Goal: Complete application form: Complete application form

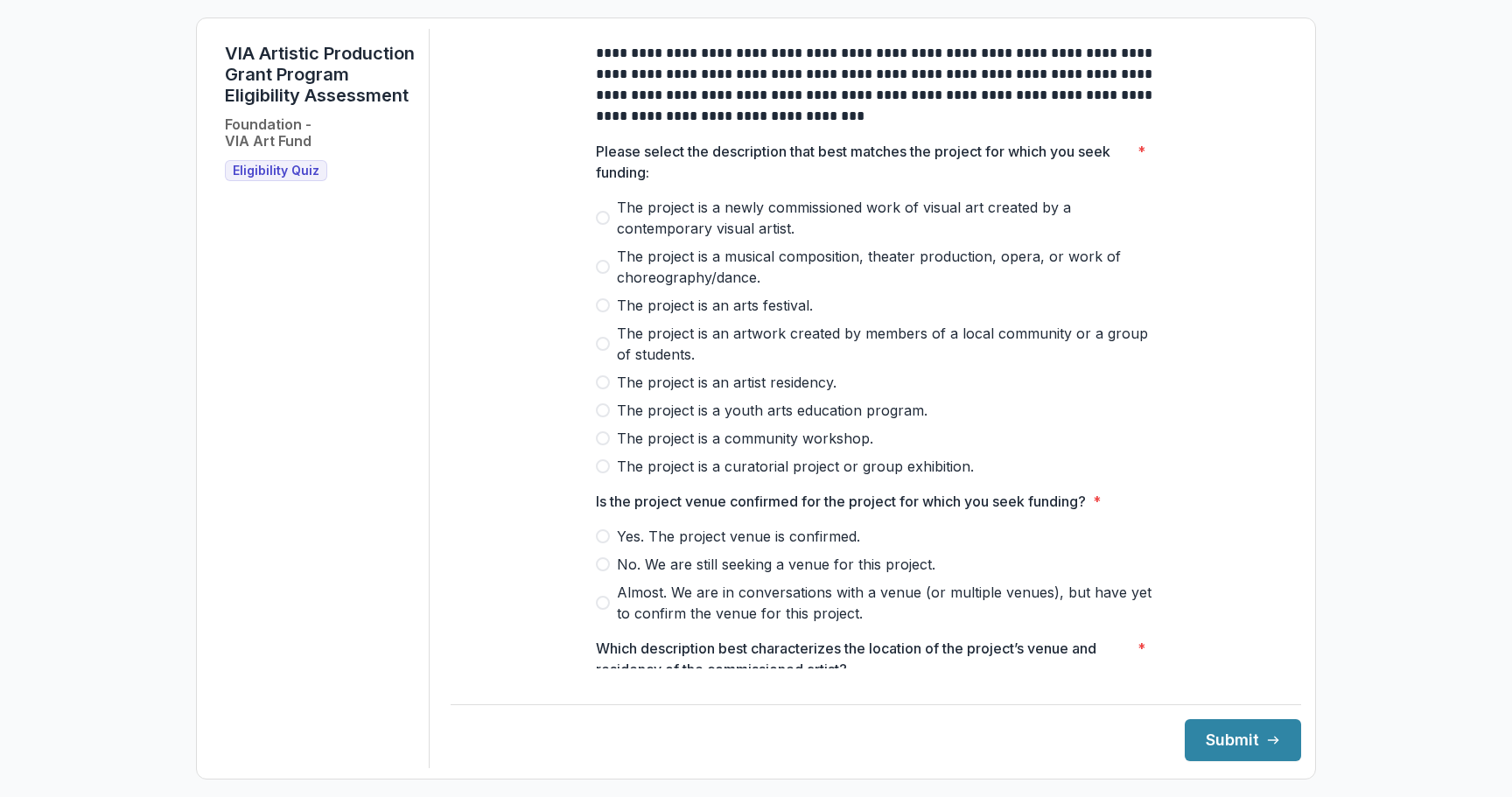
click at [709, 355] on span "The project is an artwork created by members of a local community or a group of…" at bounding box center [886, 344] width 539 height 42
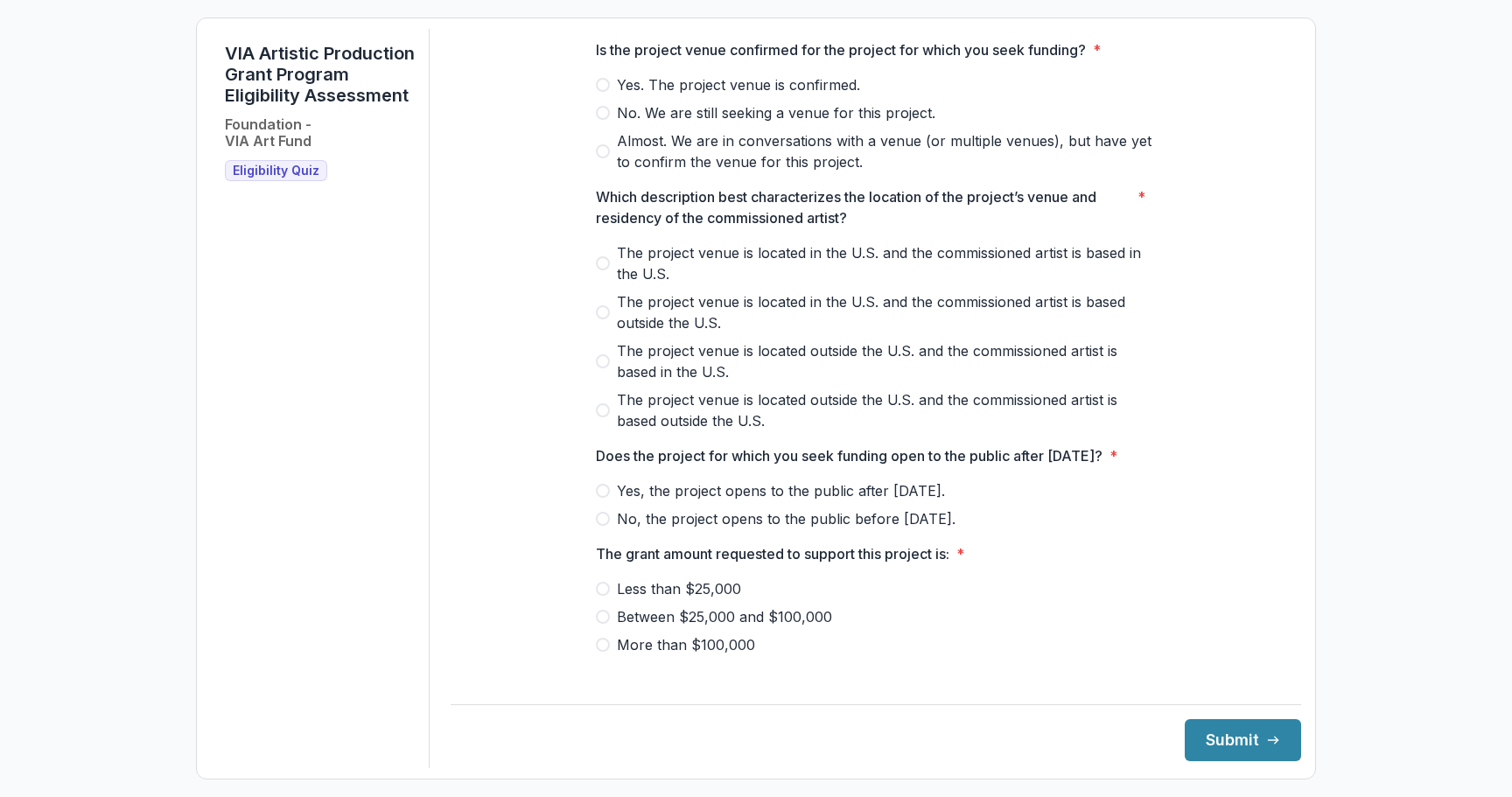
scroll to position [448, 0]
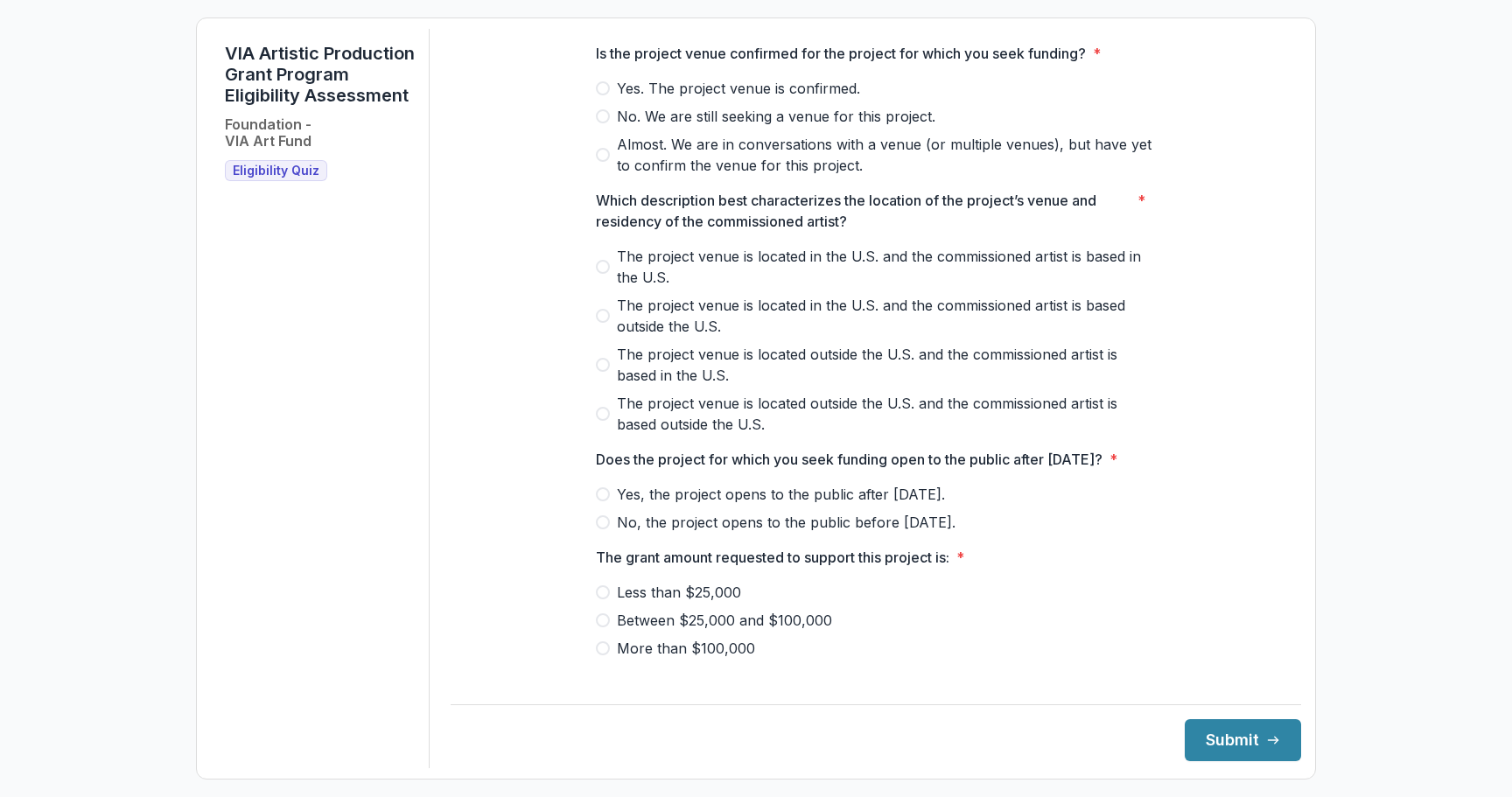
click at [820, 167] on span "Almost. We are in conversations with a venue (or multiple venues), but have yet…" at bounding box center [886, 155] width 539 height 42
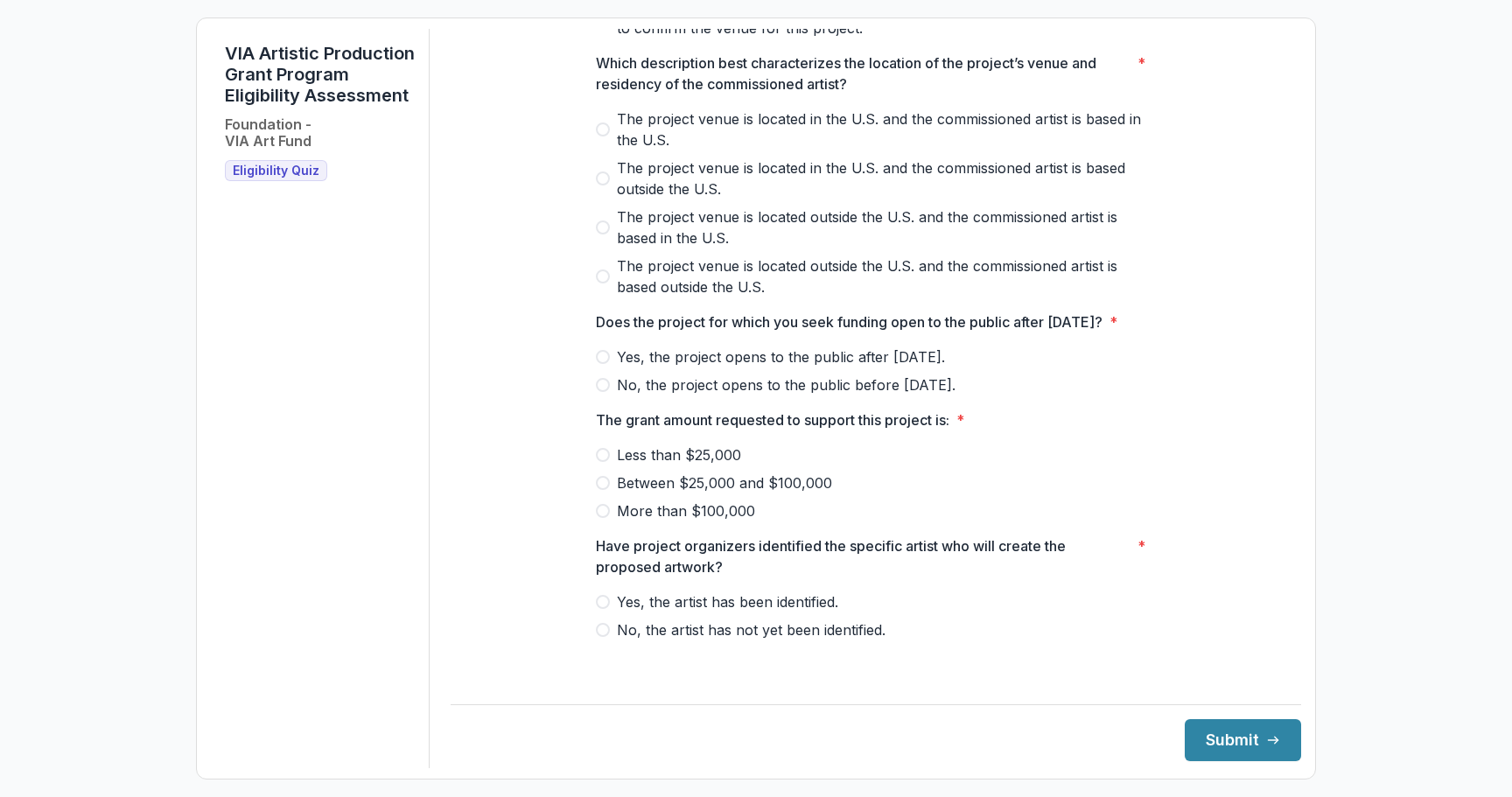
scroll to position [598, 0]
click at [673, 125] on span "The project venue is located in the U.S. and the commissioned artist is based i…" at bounding box center [886, 130] width 539 height 42
click at [738, 395] on span "No, the project opens to the public before [DATE]." at bounding box center [786, 385] width 339 height 21
click at [709, 493] on span "Between $25,000 and $100,000" at bounding box center [724, 483] width 216 height 21
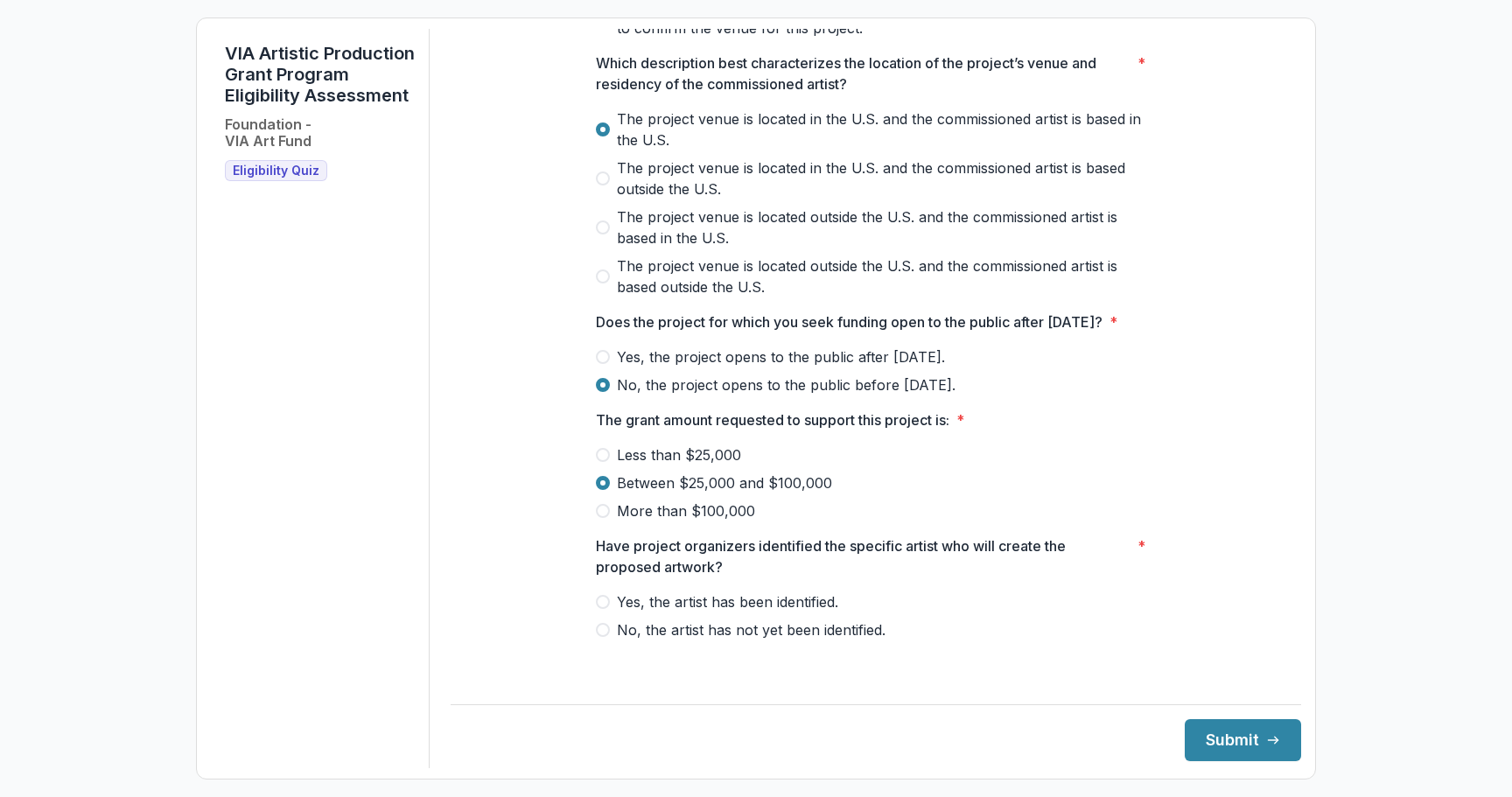
click at [679, 613] on span "Yes, the artist has been identified." at bounding box center [727, 602] width 221 height 21
click at [1201, 730] on button "Submit" at bounding box center [1243, 741] width 116 height 42
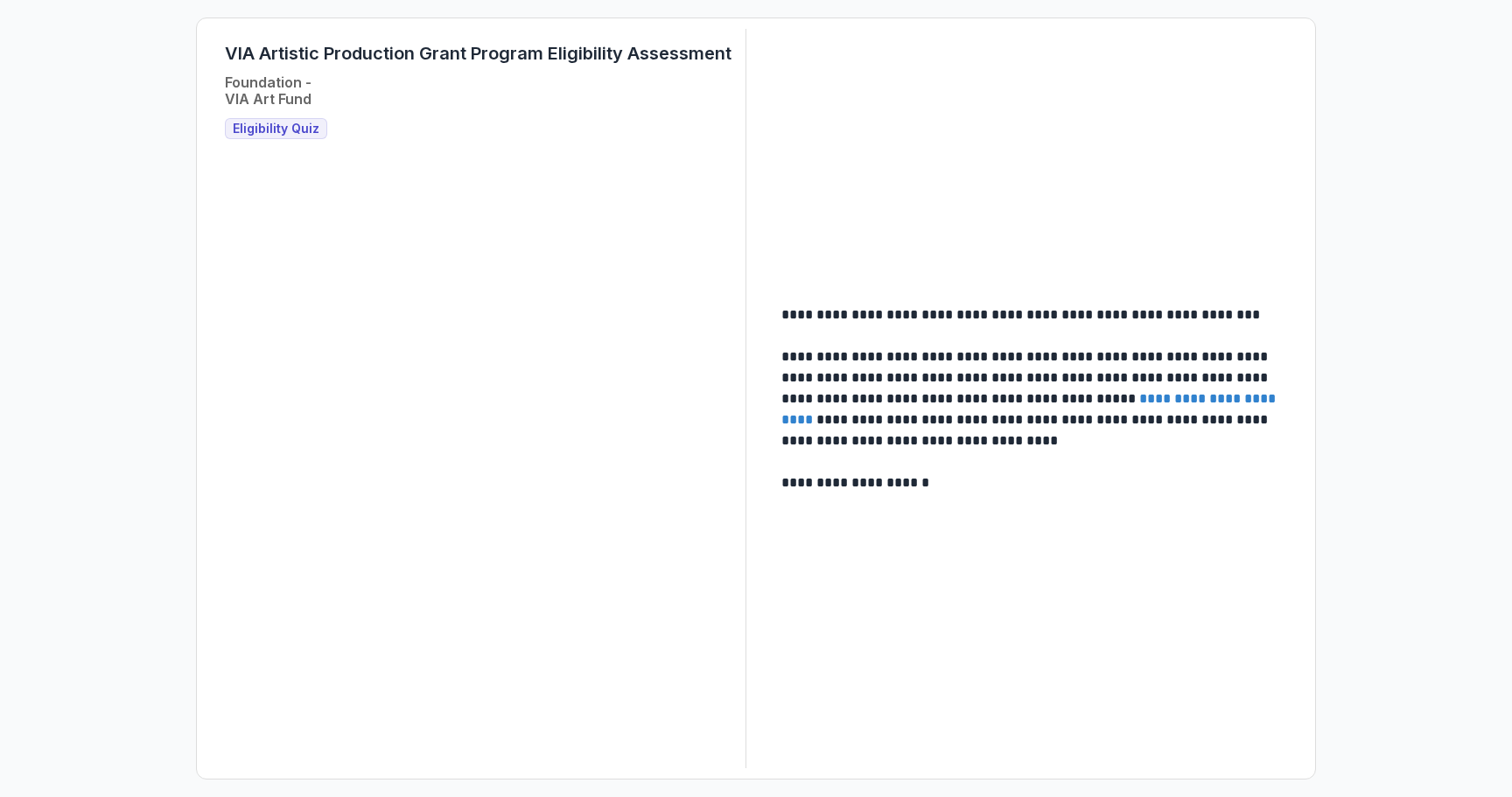
click at [299, 137] on h3 "Eligibility Quiz" at bounding box center [276, 129] width 102 height 21
click at [298, 129] on span "Eligibility Quiz" at bounding box center [276, 129] width 87 height 15
click at [289, 131] on span "Eligibility Quiz" at bounding box center [276, 129] width 87 height 15
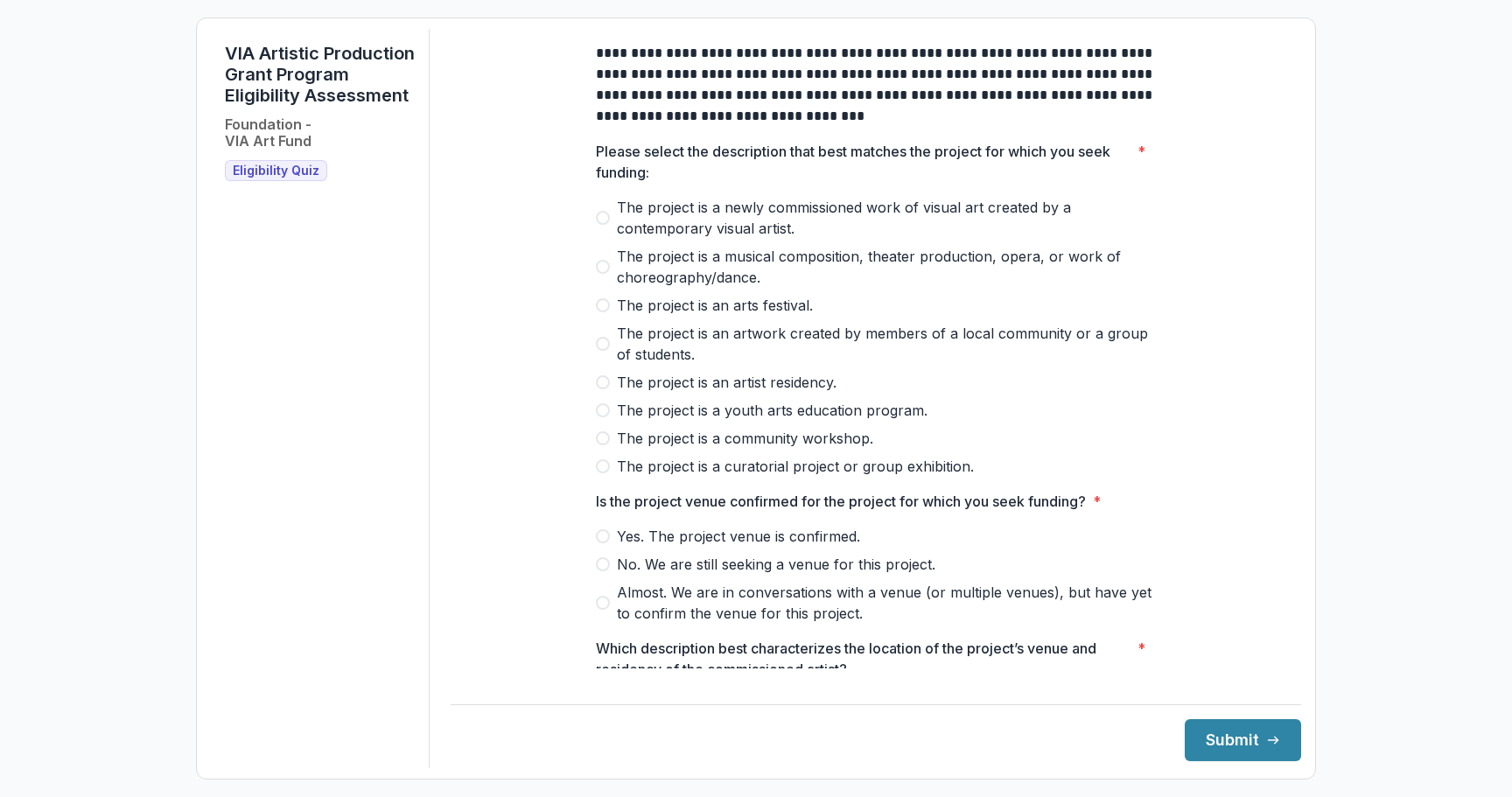
click at [767, 239] on span "The project is a newly commissioned work of visual art created by a contemporar…" at bounding box center [886, 218] width 539 height 42
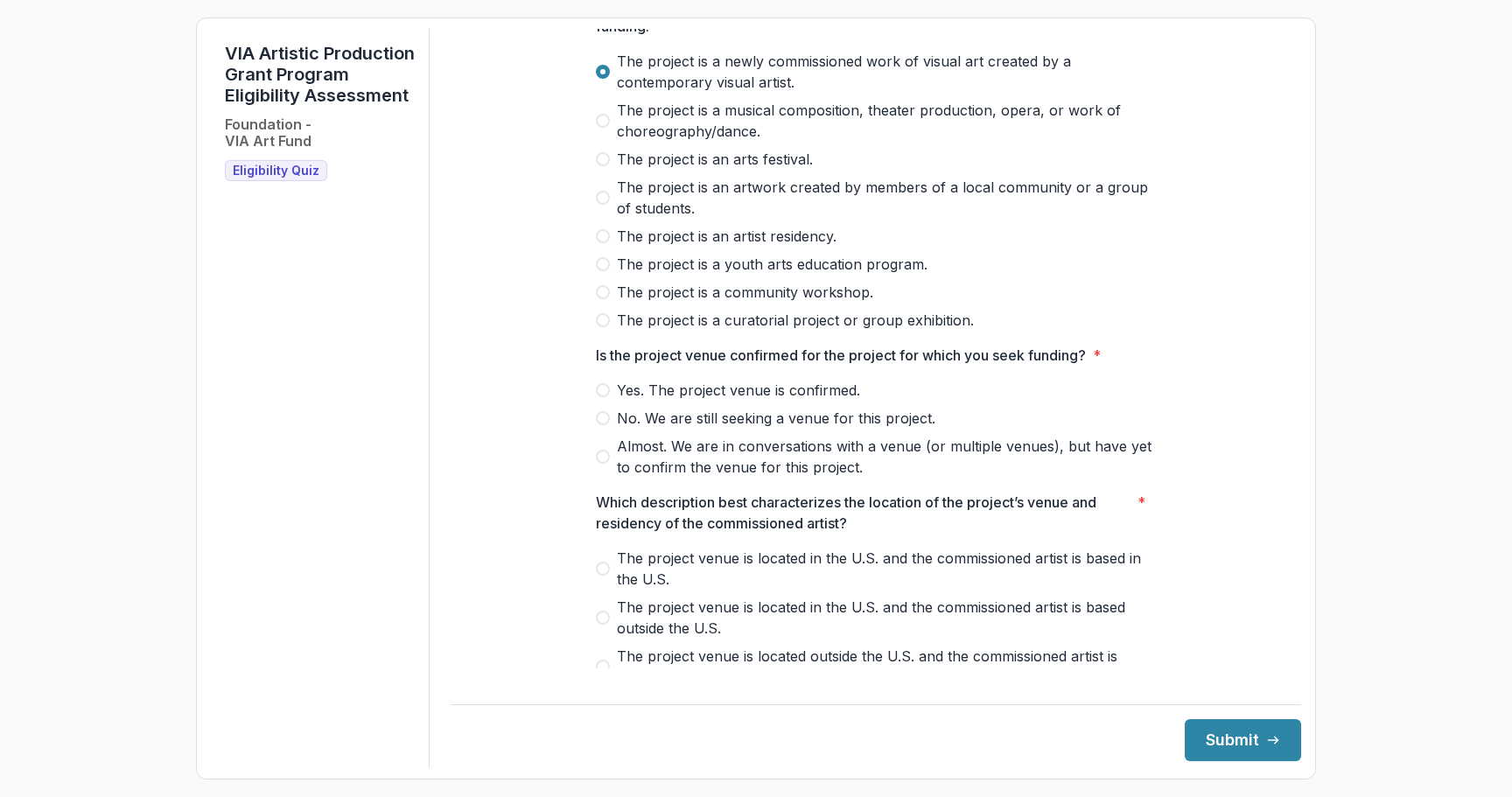
scroll to position [147, 0]
click at [712, 414] on div "Yes. The project venue is confirmed. No. We are still seeking a venue for this …" at bounding box center [875, 428] width 560 height 98
click at [712, 428] on span "No. We are still seeking a venue for this project." at bounding box center [776, 417] width 319 height 21
click at [712, 465] on span "Almost. We are in conversations with a venue (or multiple venues), but have yet…" at bounding box center [886, 456] width 539 height 42
click at [756, 201] on span "The project is an artwork created by members of a local community or a group of…" at bounding box center [886, 197] width 539 height 42
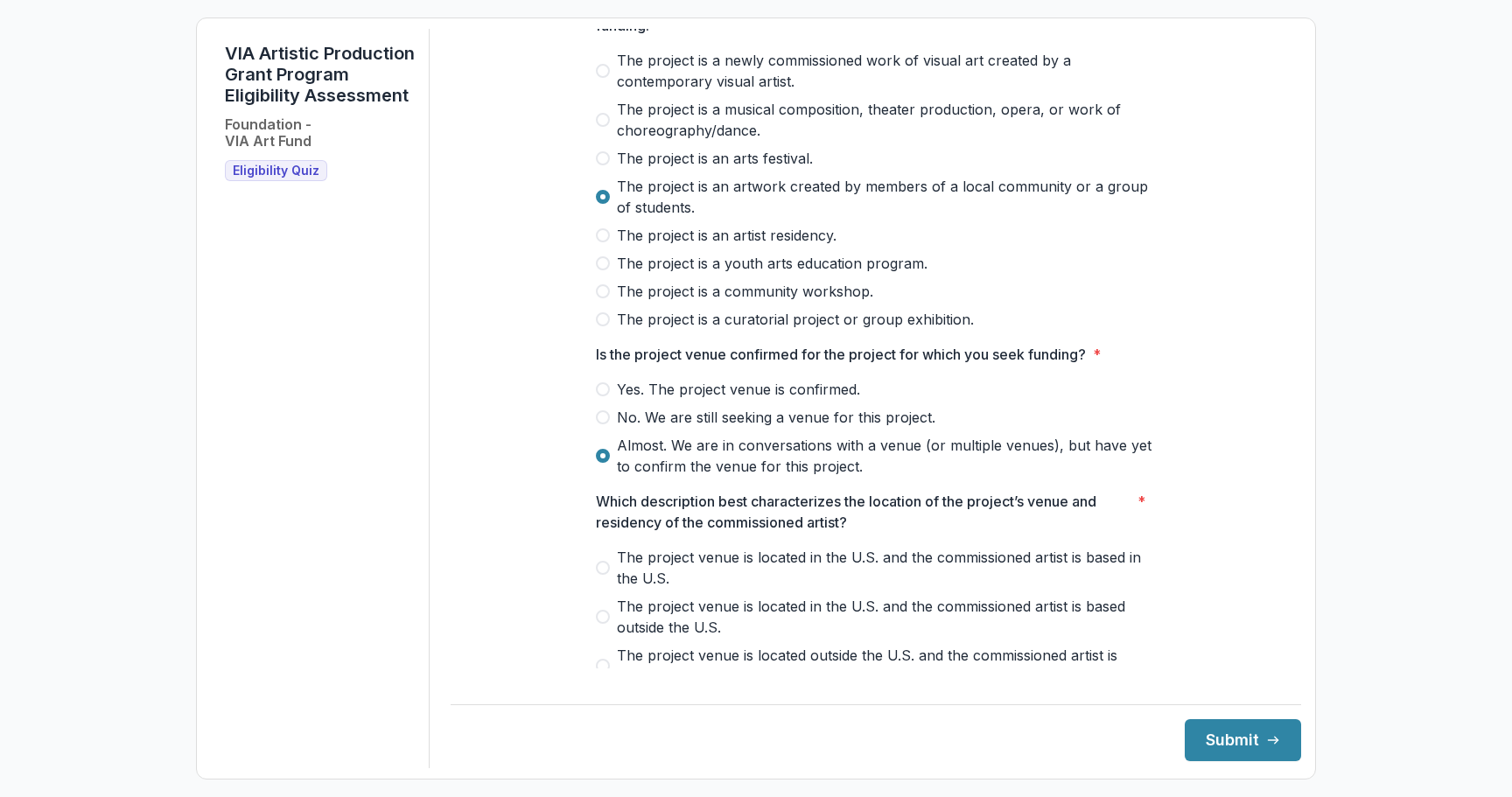
click at [731, 274] on span "The project is a youth arts education program." at bounding box center [771, 263] width 310 height 21
click at [729, 302] on span "The project is a community workshop." at bounding box center [745, 291] width 257 height 21
click at [743, 318] on div "The project is a newly commissioned work of visual art created by a contemporar…" at bounding box center [875, 189] width 560 height 280
click at [743, 327] on span "The project is a curatorial project or group exhibition." at bounding box center [795, 320] width 357 height 21
click at [764, 195] on span "The project is an artwork created by members of a local community or a group of…" at bounding box center [886, 197] width 539 height 42
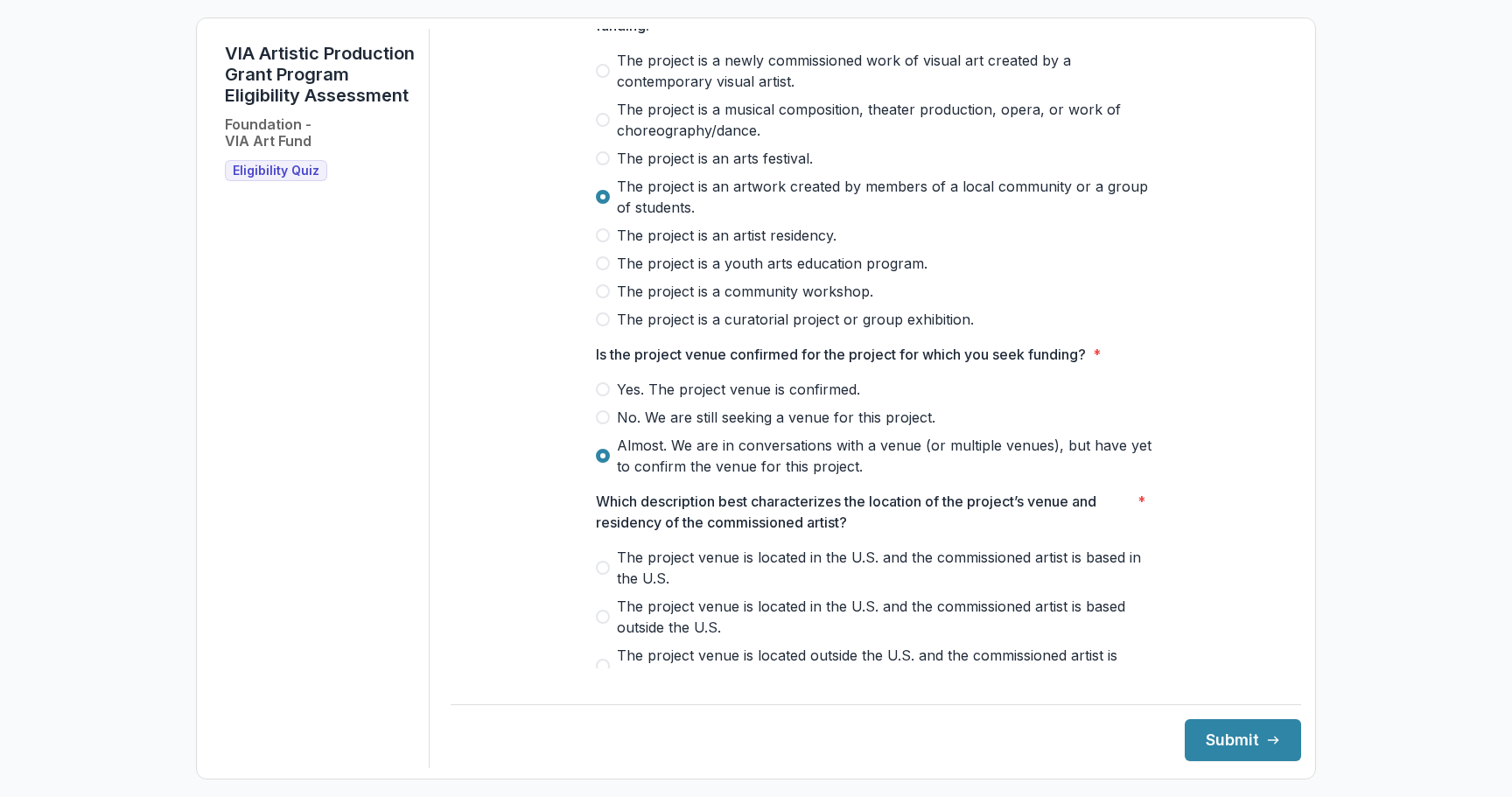
click at [695, 419] on div "Yes. The project venue is confirmed. No. We are still seeking a venue for this …" at bounding box center [875, 428] width 560 height 98
click at [695, 427] on span "No. We are still seeking a venue for this project." at bounding box center [776, 417] width 319 height 21
click at [701, 400] on span "Yes. The project venue is confirmed." at bounding box center [738, 389] width 243 height 21
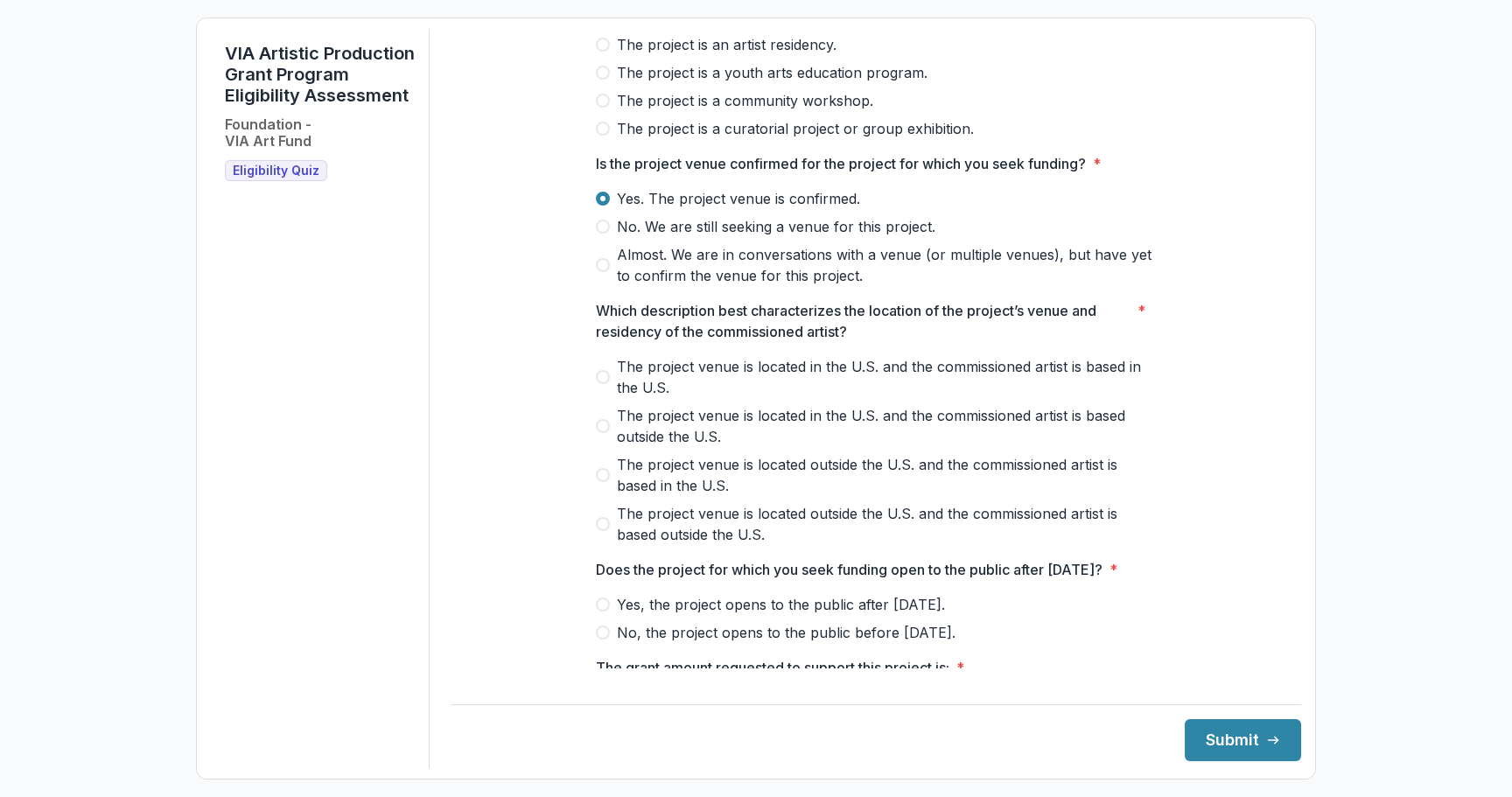
scroll to position [353, 0]
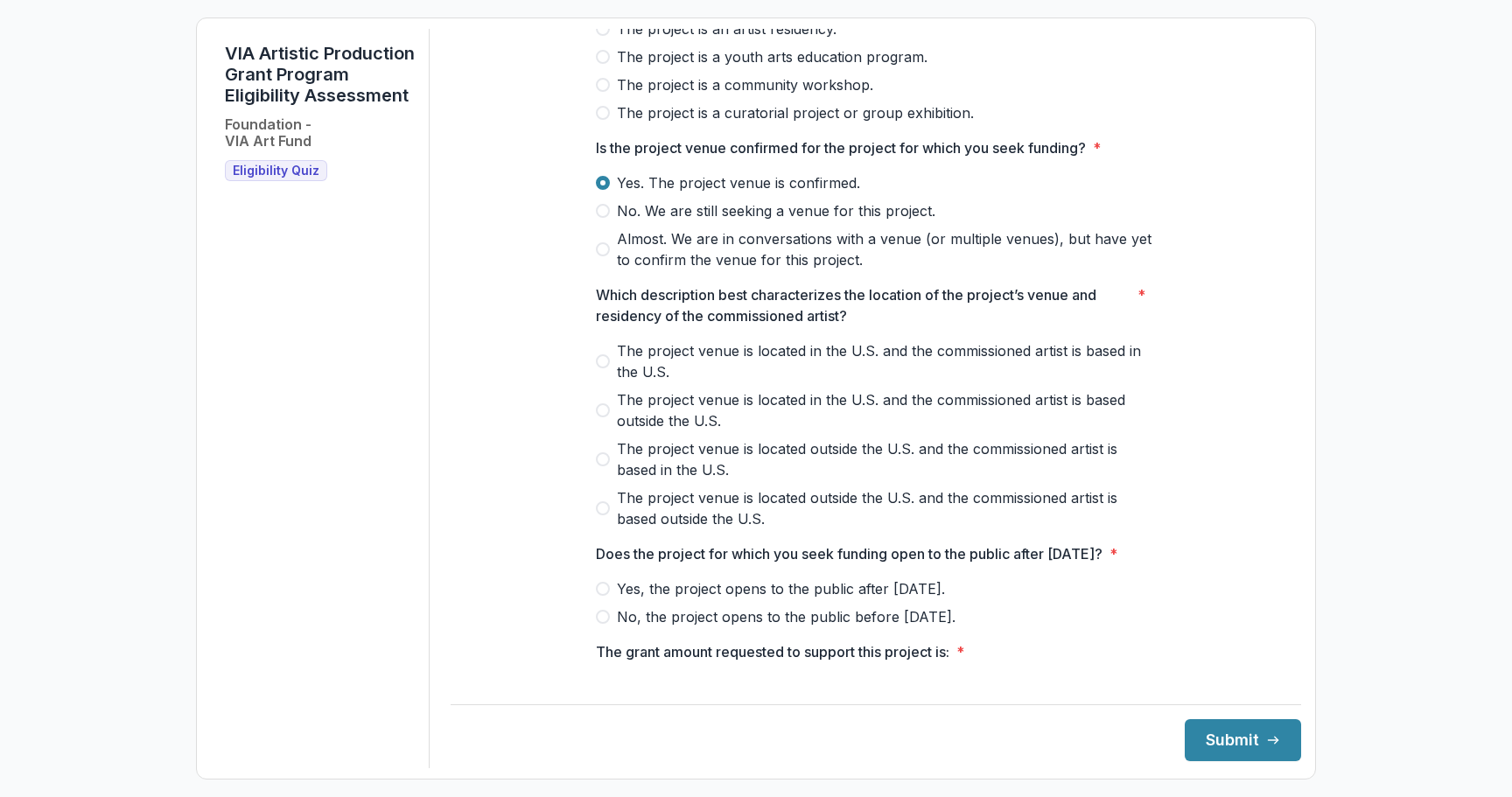
click at [698, 370] on span "The project venue is located in the U.S. and the commissioned artist is based i…" at bounding box center [886, 362] width 539 height 42
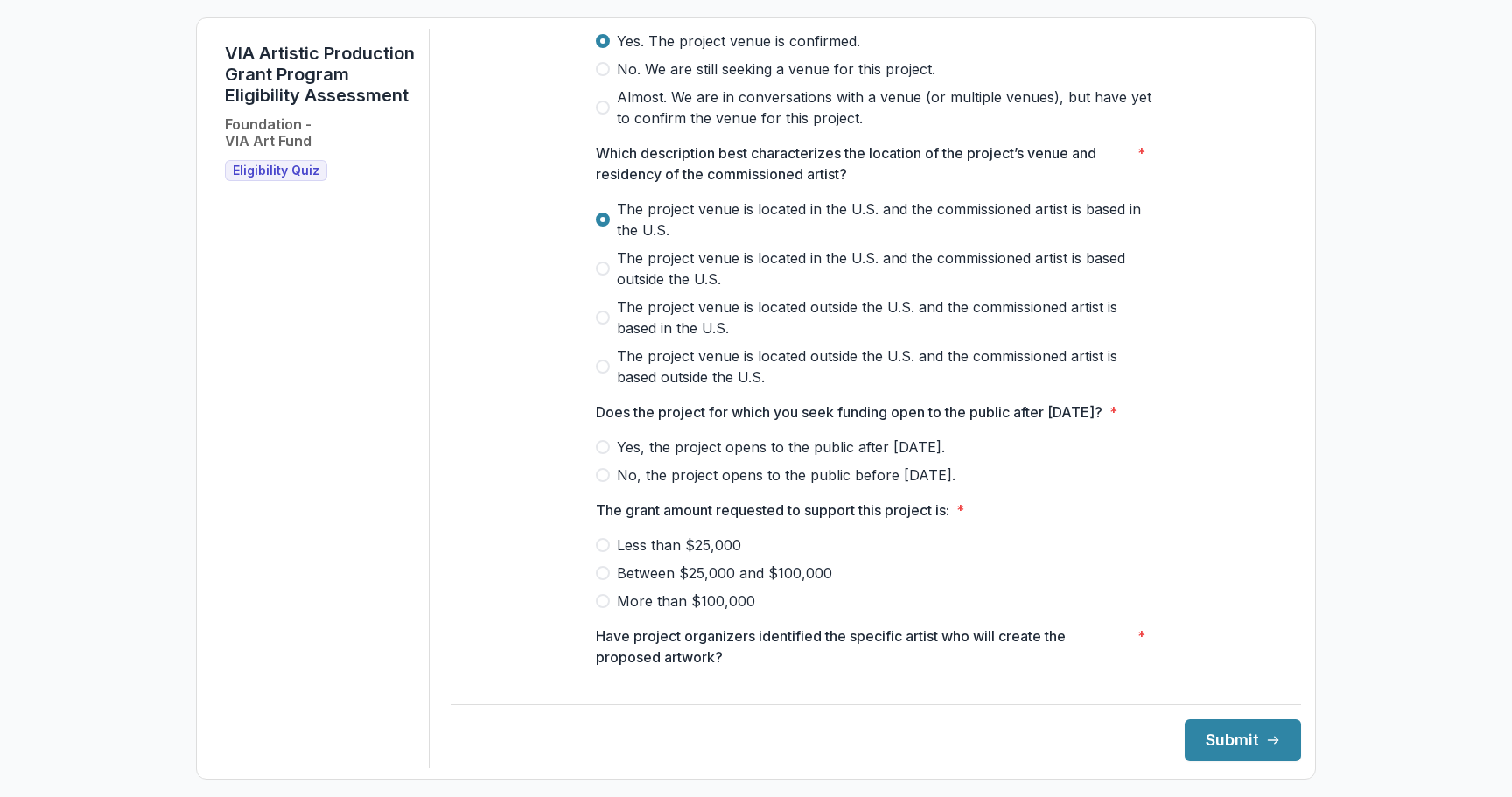
scroll to position [506, 0]
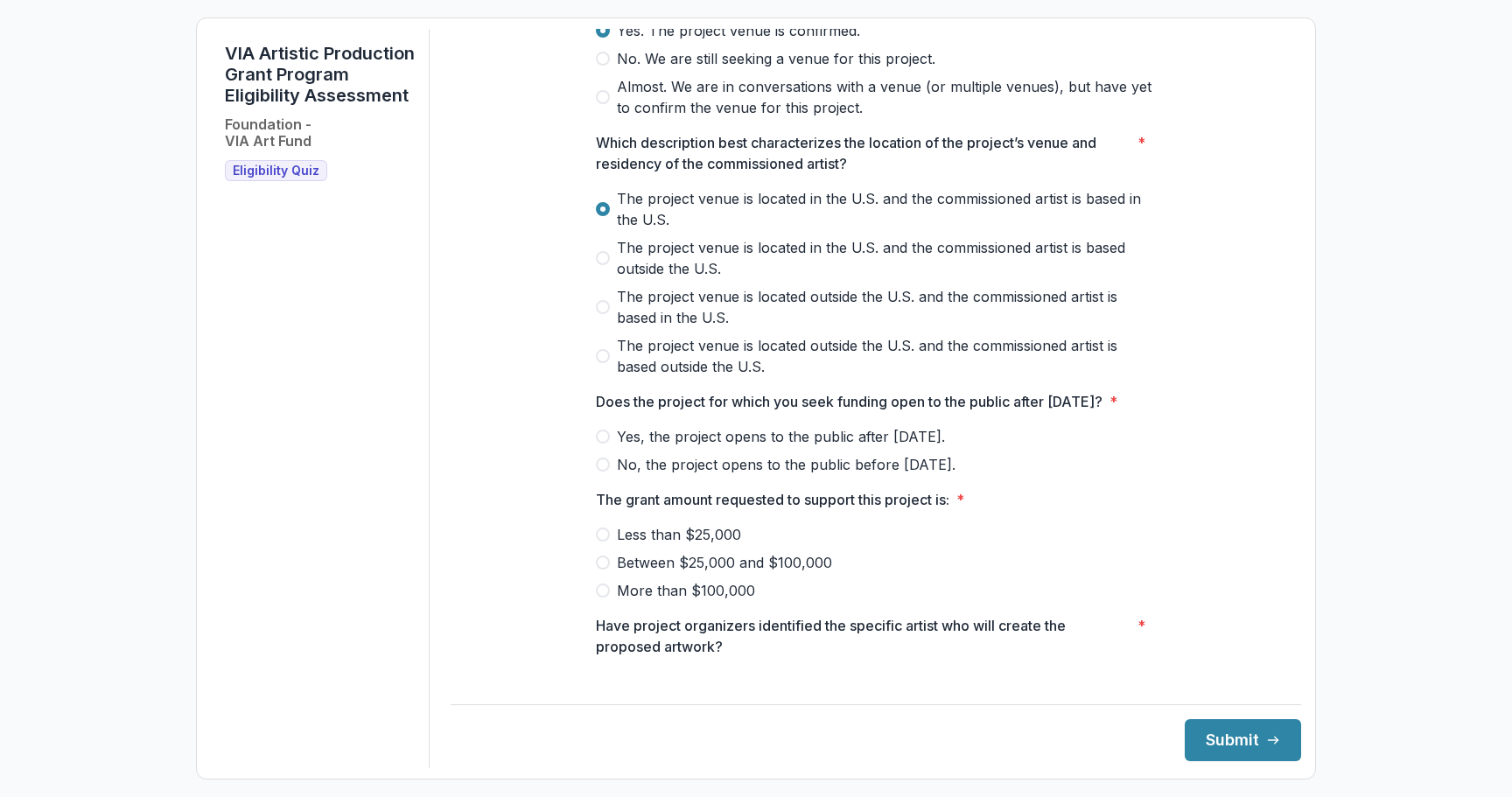
click at [703, 448] on span "Yes, the project opens to the public after [DATE]." at bounding box center [781, 437] width 328 height 21
click at [658, 574] on span "Between $25,000 and $100,000" at bounding box center [724, 563] width 216 height 21
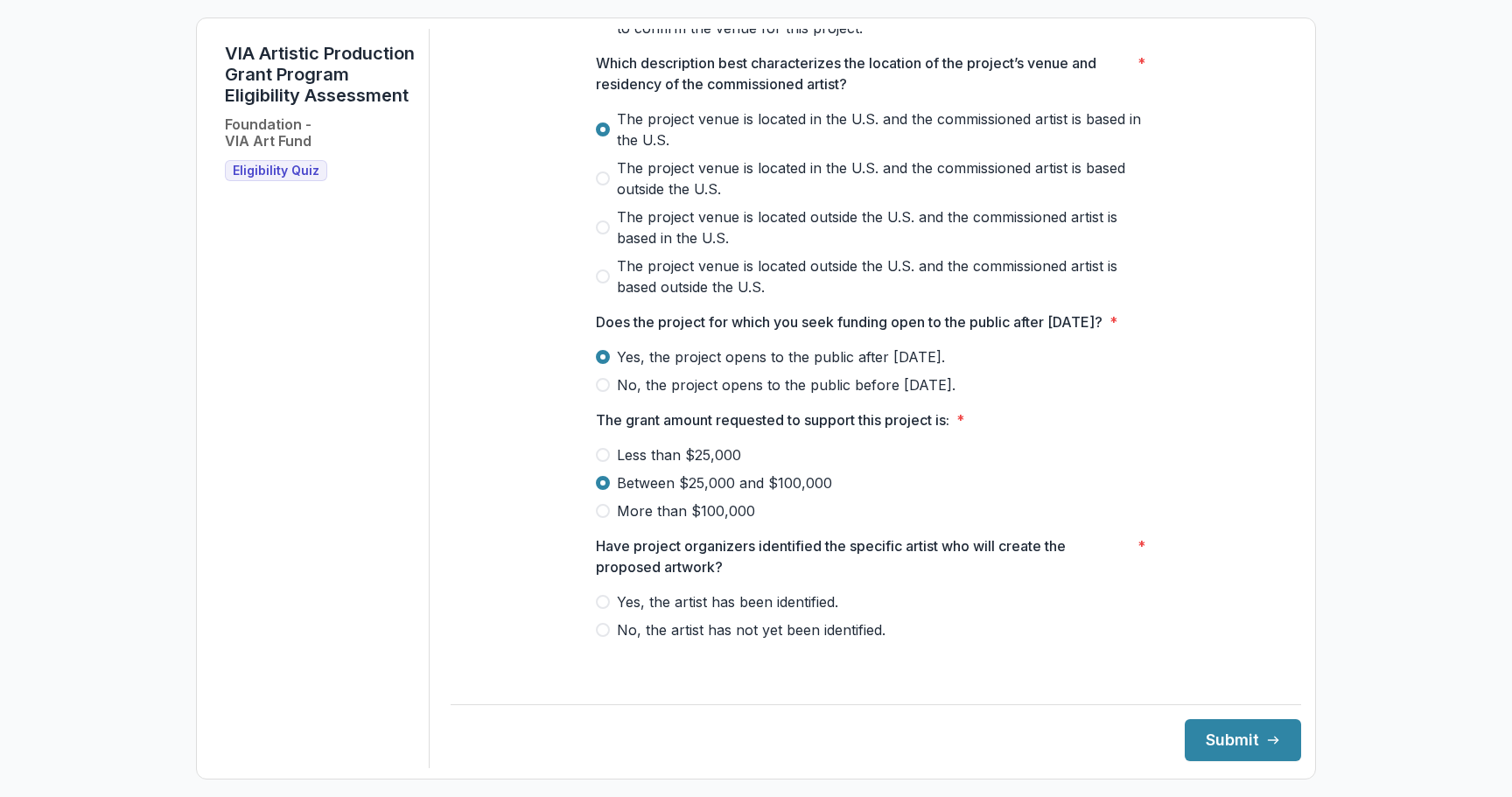
click at [657, 613] on span "Yes, the artist has been identified." at bounding box center [727, 602] width 221 height 21
click at [1186, 717] on footer "Submit" at bounding box center [875, 733] width 850 height 57
click at [1186, 745] on button "Submit" at bounding box center [1243, 741] width 116 height 42
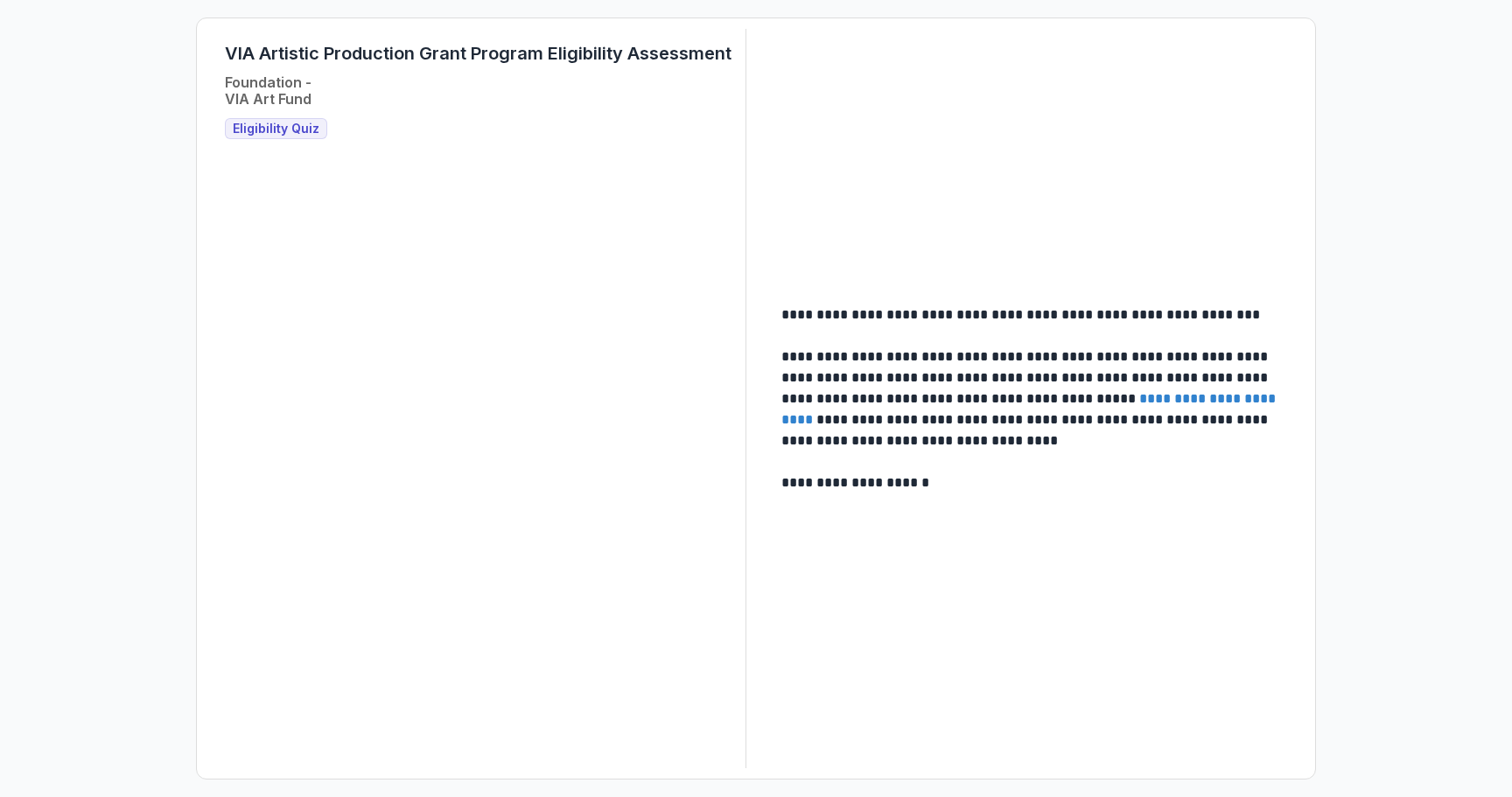
click at [1183, 400] on link "**********" at bounding box center [1031, 409] width 498 height 34
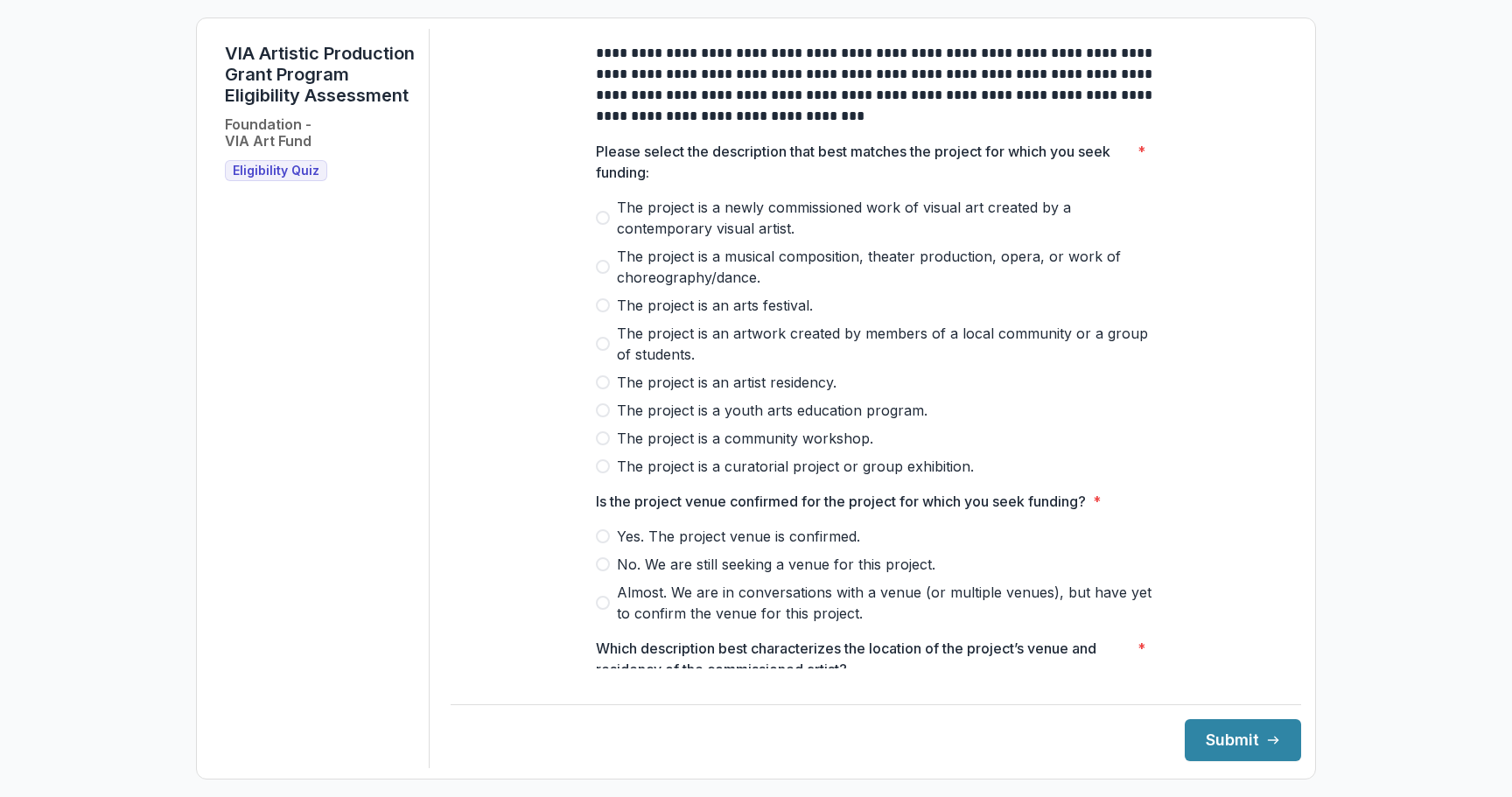
click at [617, 231] on span "The project is a newly commissioned work of visual art created by a contemporar…" at bounding box center [886, 218] width 539 height 42
click at [608, 388] on label "The project is an artist residency." at bounding box center [875, 383] width 560 height 21
click at [608, 363] on label "The project is an artwork created by members of a local community or a group of…" at bounding box center [875, 344] width 560 height 42
click at [611, 346] on label "The project is an artwork created by members of a local community or a group of…" at bounding box center [875, 344] width 560 height 42
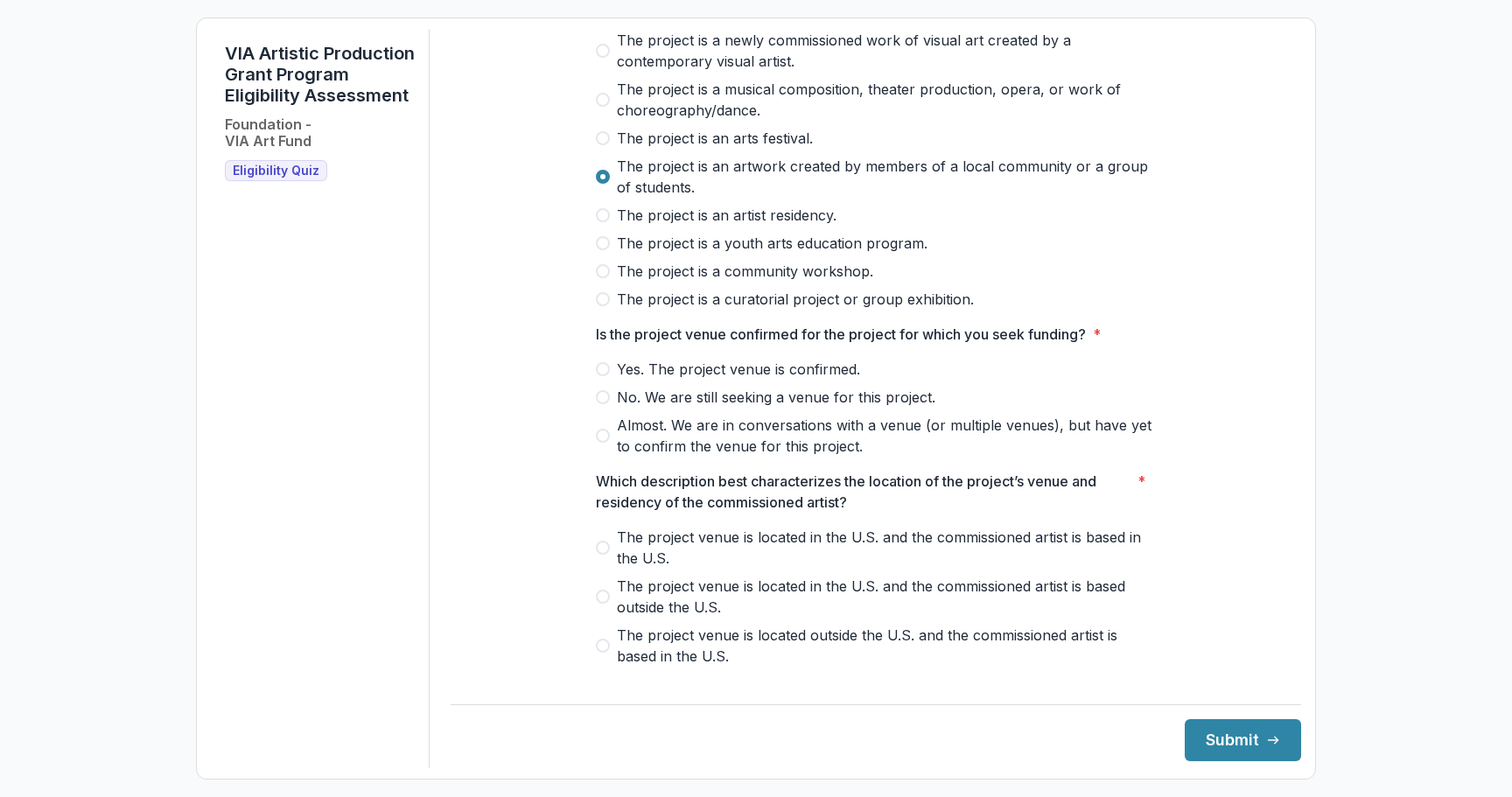
scroll to position [174, 0]
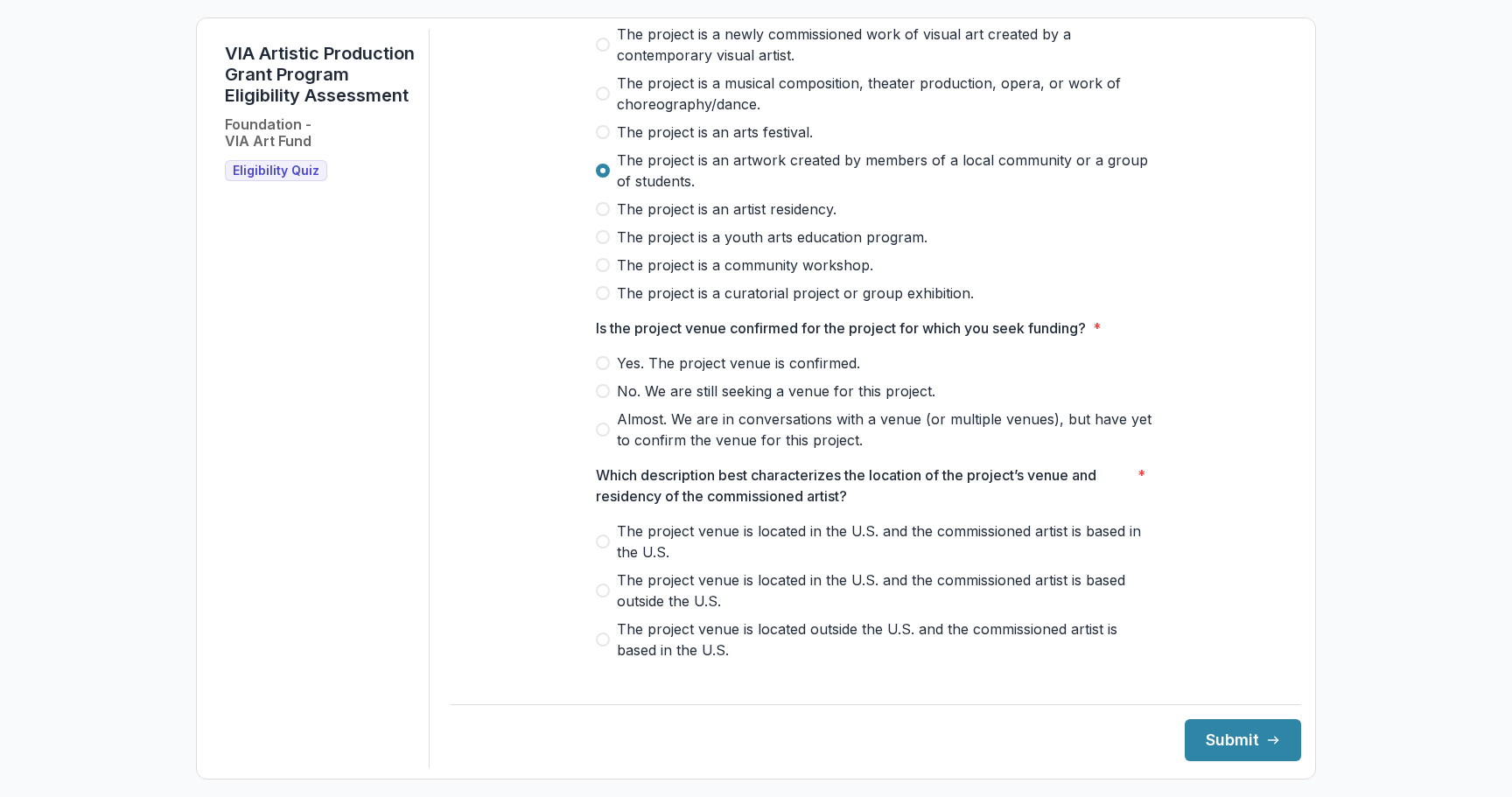
click at [646, 374] on span "Yes. The project venue is confirmed." at bounding box center [738, 363] width 243 height 21
click at [643, 451] on span "Almost. We are in conversations with a venue (or multiple venues), but have yet…" at bounding box center [886, 430] width 539 height 42
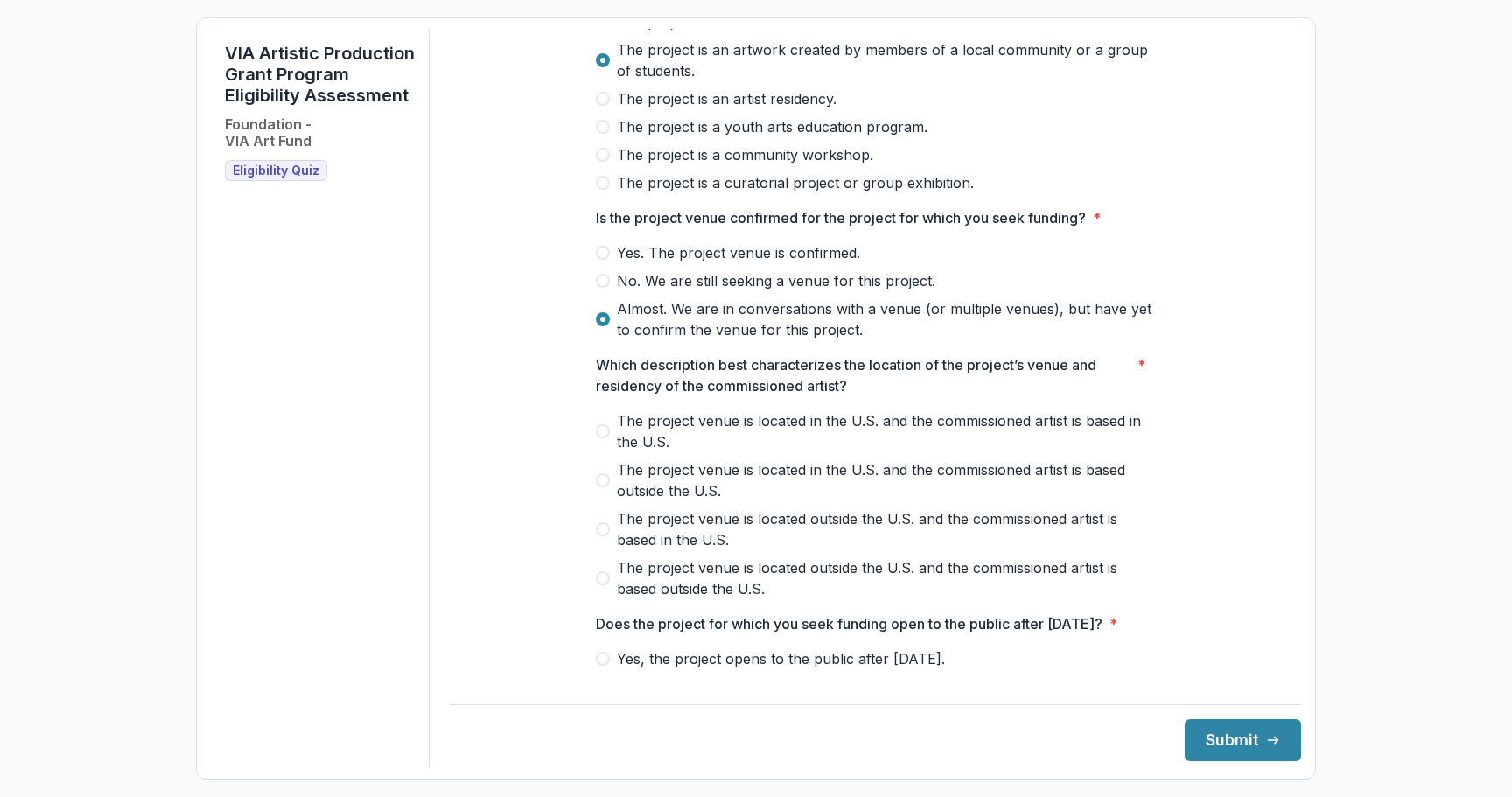
scroll to position [285, 0]
click at [662, 431] on span "The project venue is located in the U.S. and the commissioned artist is based i…" at bounding box center [886, 430] width 539 height 42
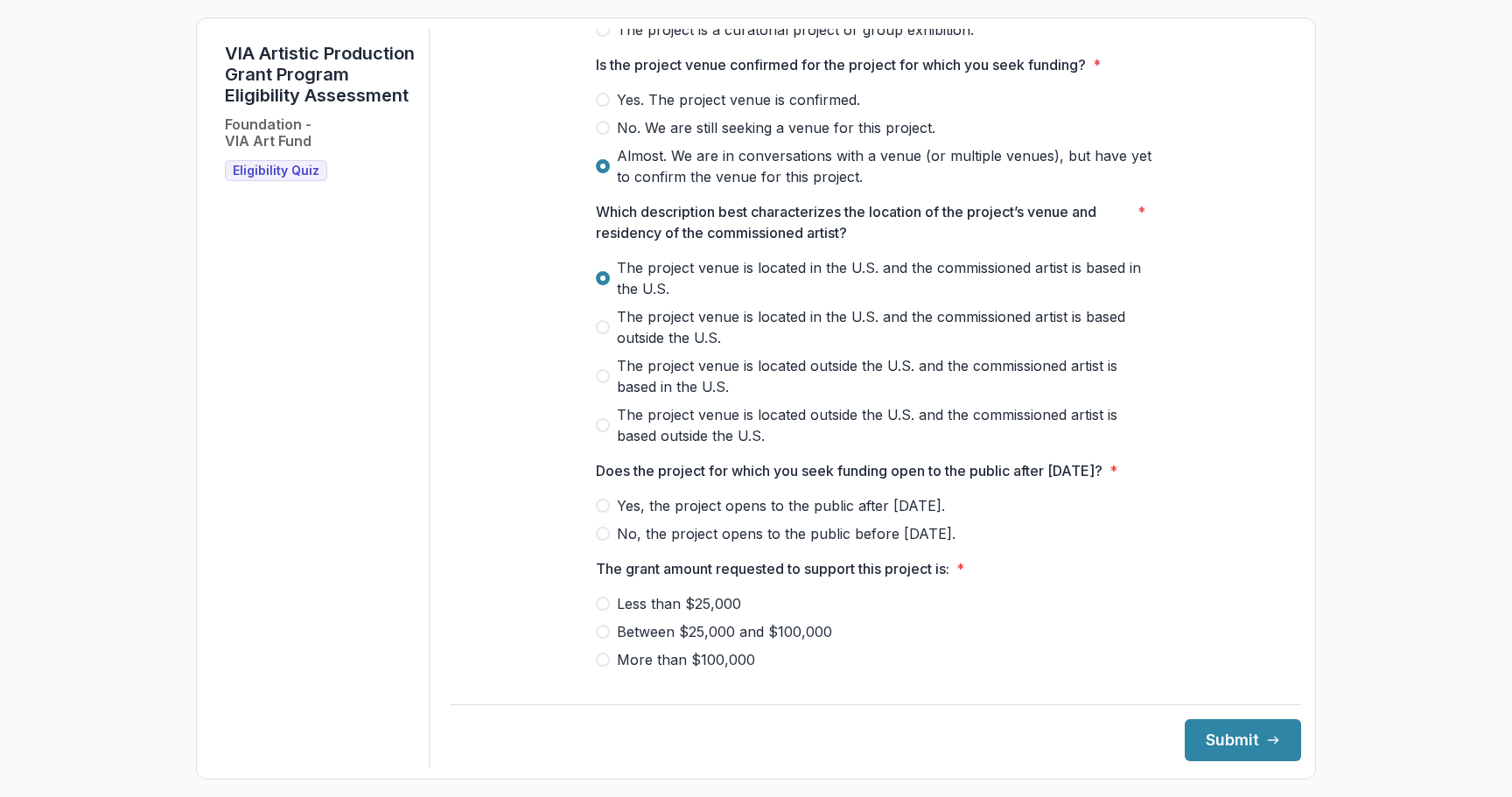
scroll to position [451, 0]
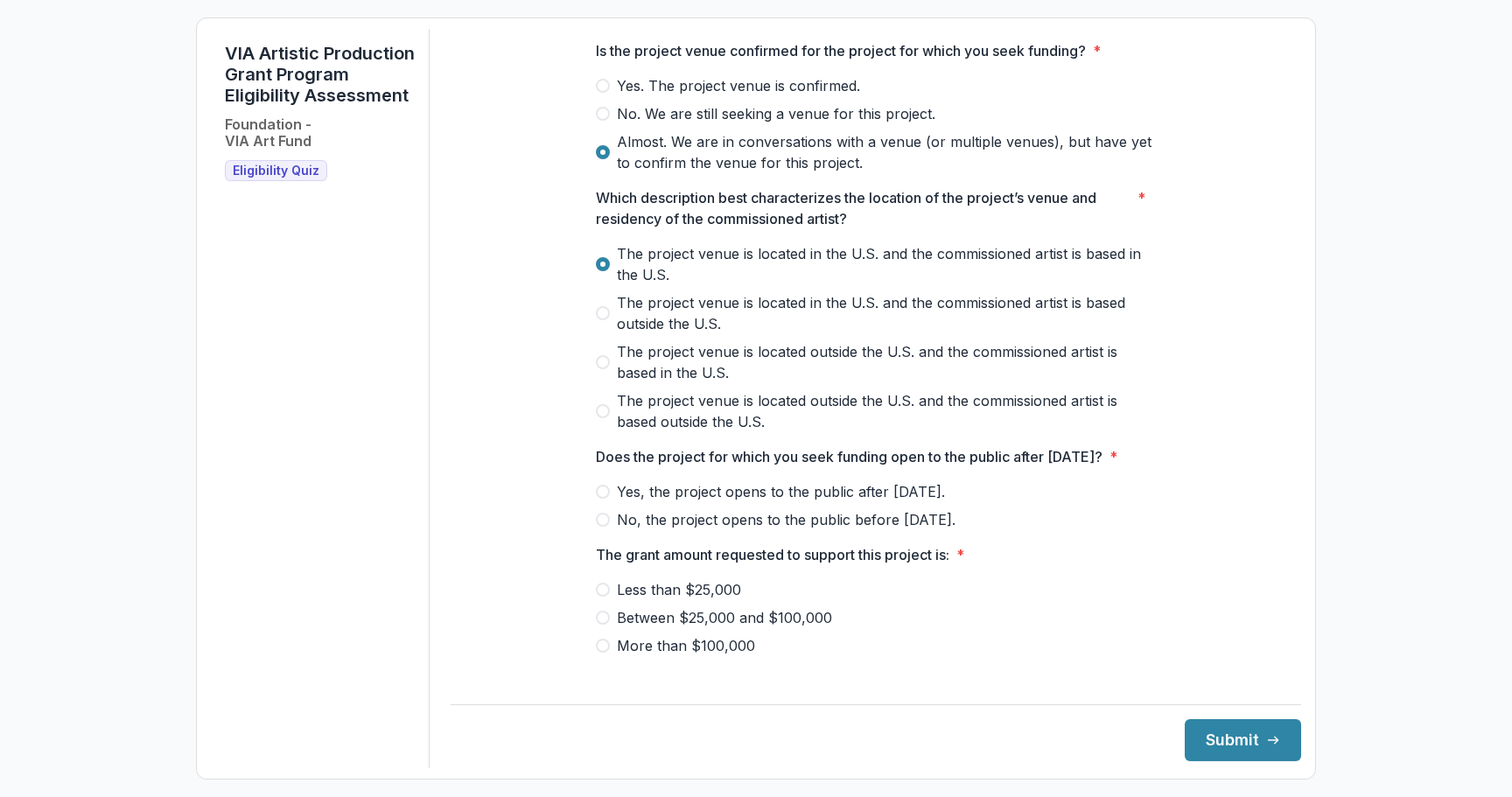
click at [658, 531] on span "No, the project opens to the public before [DATE]." at bounding box center [786, 520] width 339 height 21
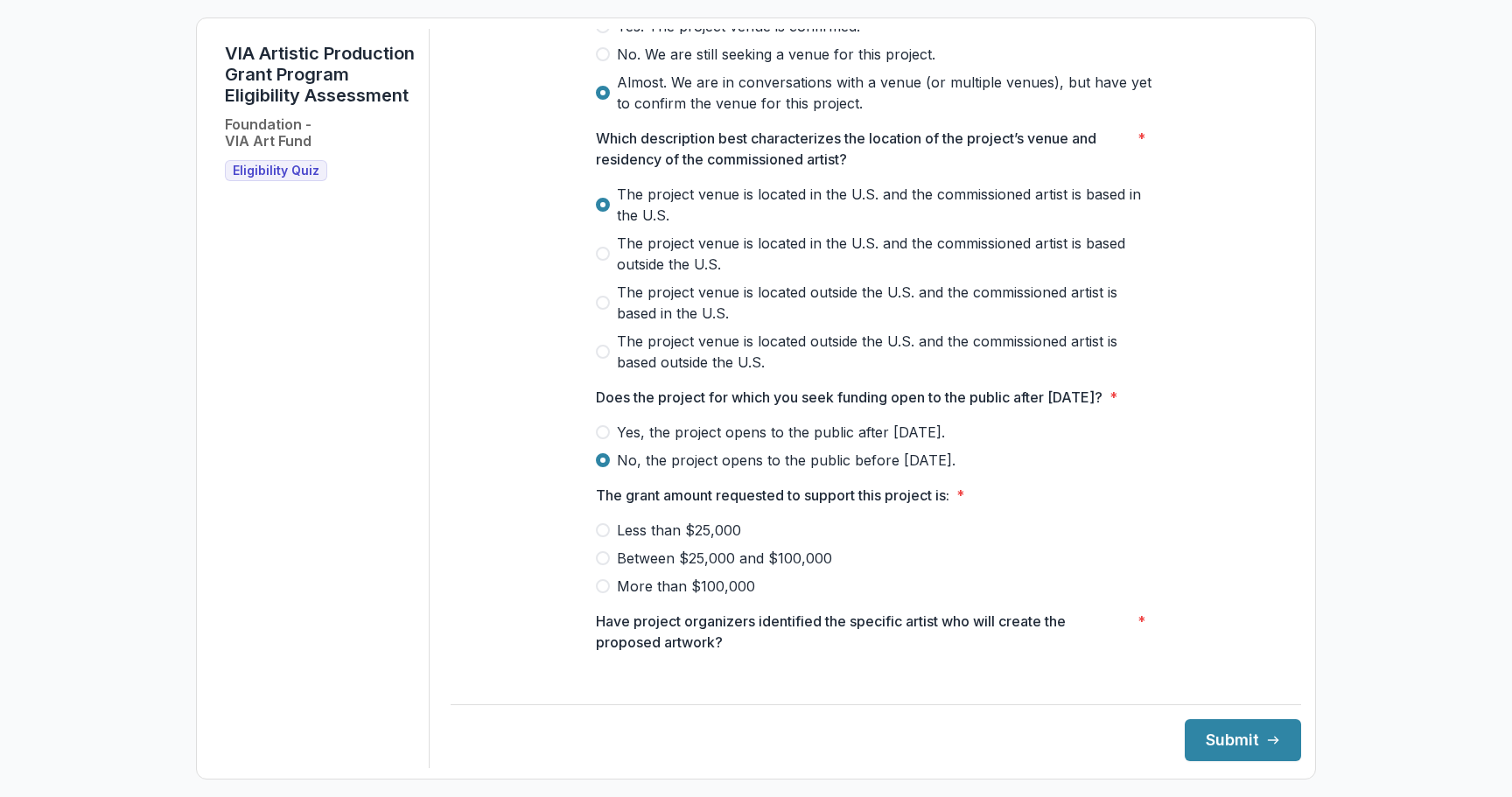
scroll to position [513, 0]
click at [679, 440] on span "Yes, the project opens to the public after [DATE]." at bounding box center [781, 430] width 328 height 21
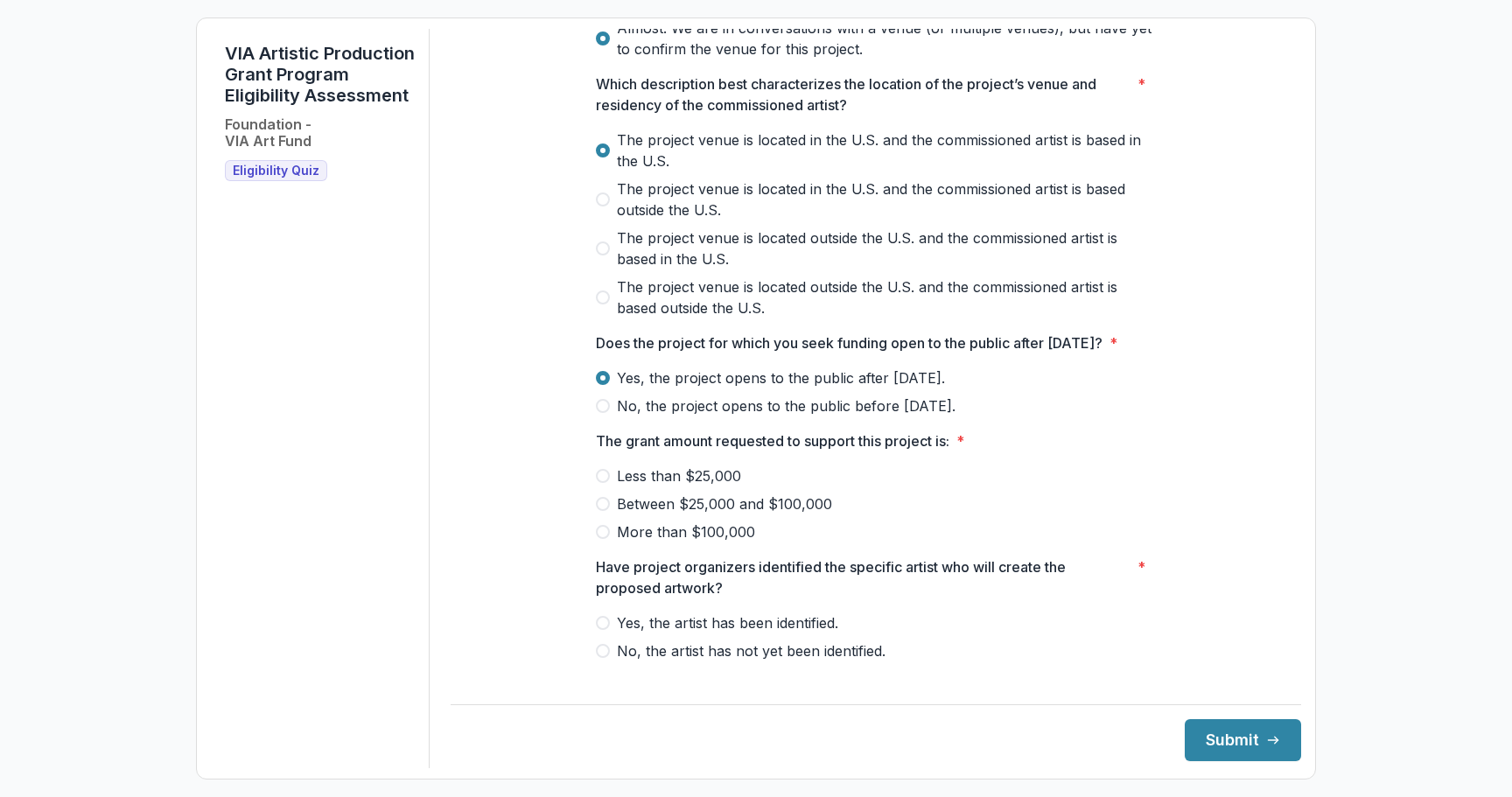
scroll to position [588, 0]
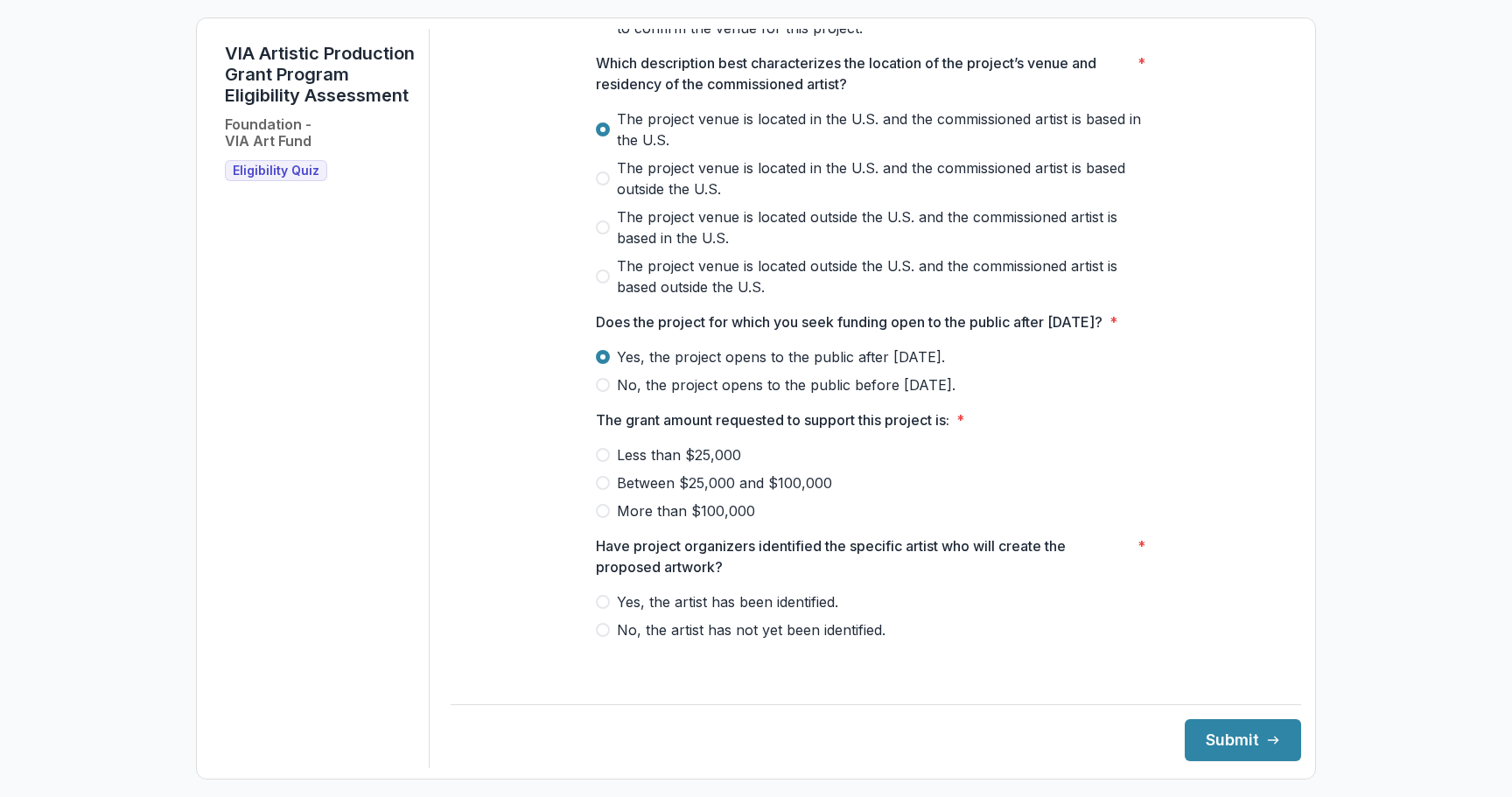
click at [671, 493] on span "Between $25,000 and $100,000" at bounding box center [724, 483] width 216 height 21
click at [672, 613] on span "Yes, the artist has been identified." at bounding box center [727, 602] width 221 height 21
click at [1209, 751] on button "Submit" at bounding box center [1243, 741] width 116 height 42
